Goal: Find contact information: Find contact information

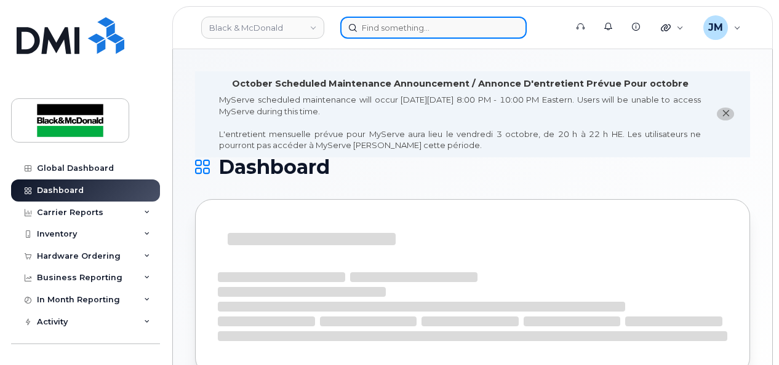
click at [406, 36] on input at bounding box center [433, 28] width 186 height 22
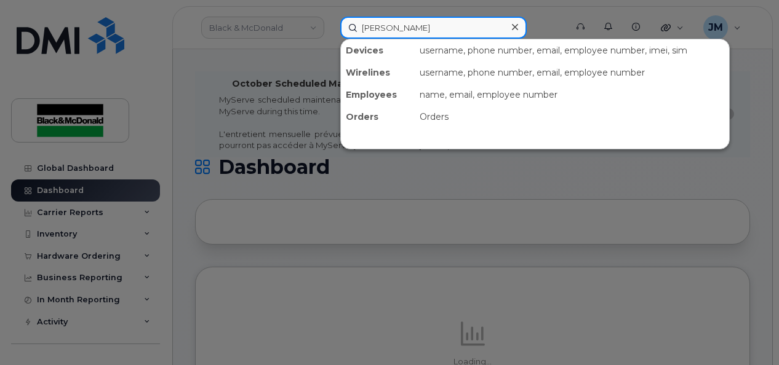
type input "john t"
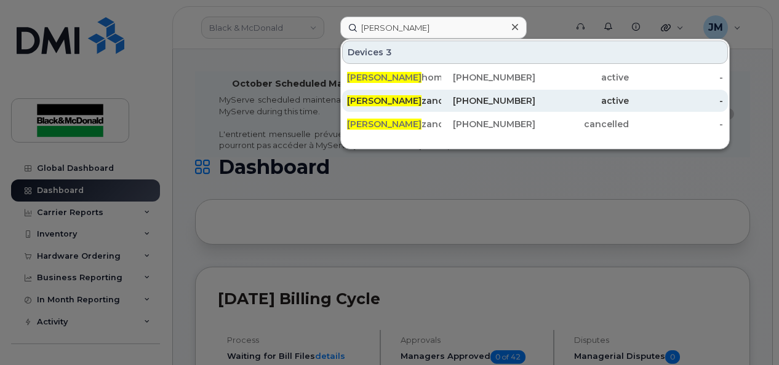
click at [386, 101] on div "John T zanopoulos" at bounding box center [394, 101] width 94 height 12
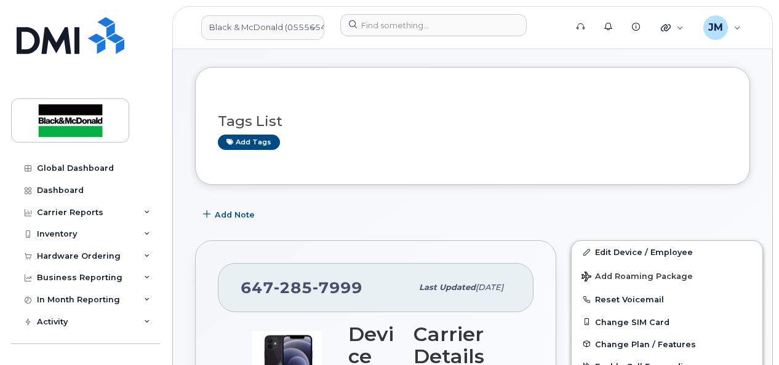
scroll to position [144, 0]
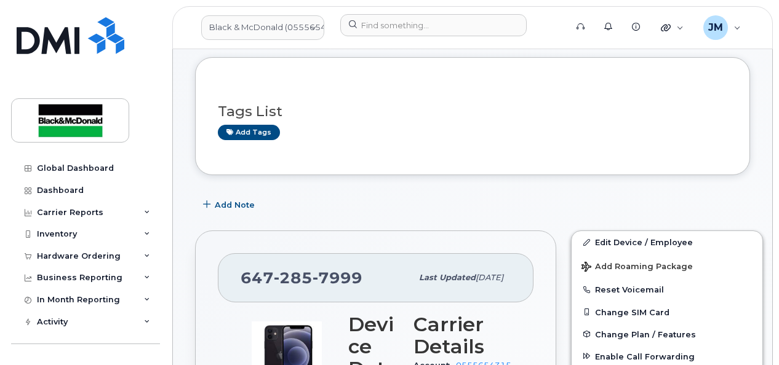
drag, startPoint x: 245, startPoint y: 273, endPoint x: 367, endPoint y: 272, distance: 121.8
drag, startPoint x: 367, startPoint y: 272, endPoint x: 350, endPoint y: 274, distance: 16.8
click at [350, 274] on span "7999" at bounding box center [338, 278] width 50 height 18
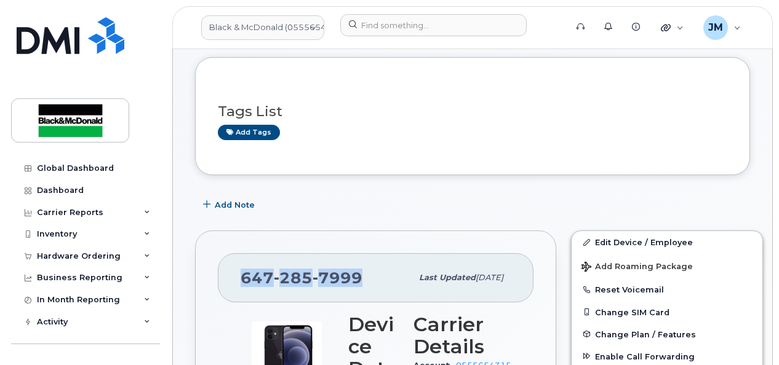
copy span "[PHONE_NUMBER]"
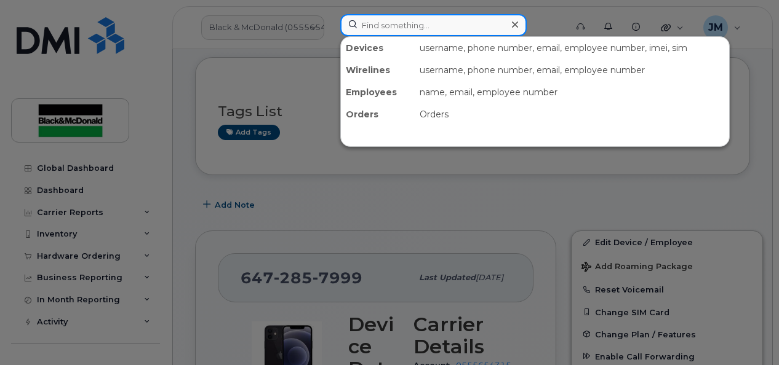
click at [397, 31] on input at bounding box center [433, 25] width 186 height 22
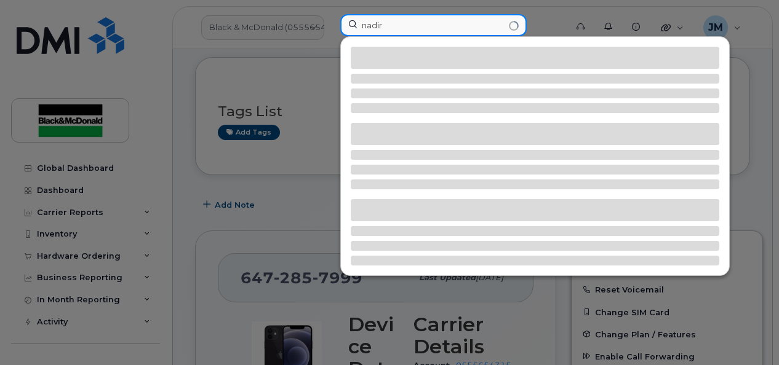
type input "nadir"
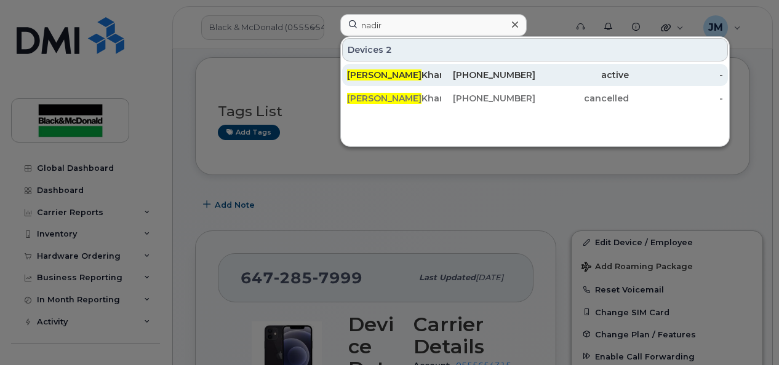
click at [603, 74] on div "active" at bounding box center [582, 75] width 94 height 12
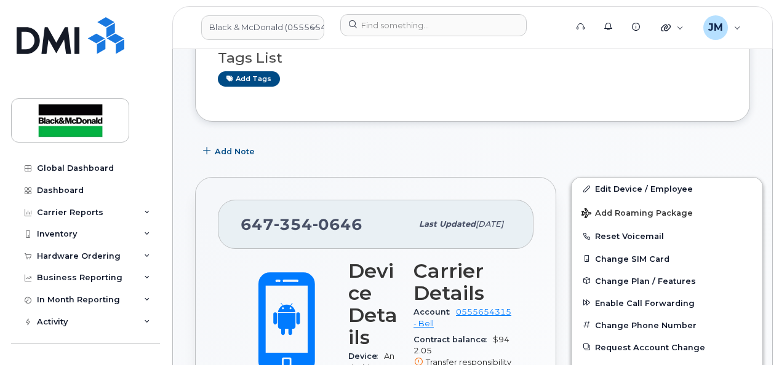
scroll to position [198, 0]
click at [313, 223] on span "0646" at bounding box center [338, 224] width 50 height 18
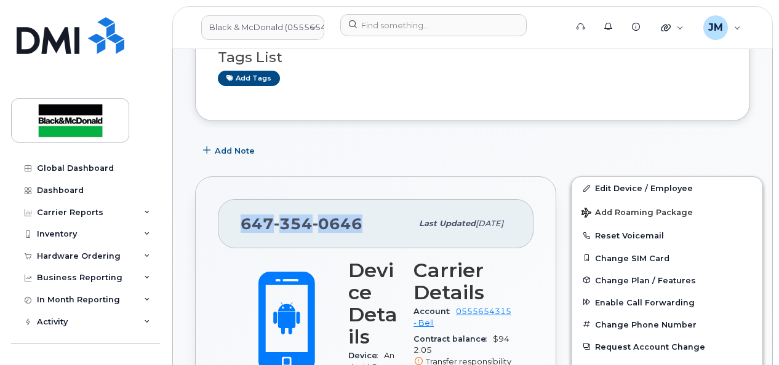
click at [313, 223] on span "0646" at bounding box center [338, 224] width 50 height 18
copy span "647 354 0646"
